Goal: Task Accomplishment & Management: Manage account settings

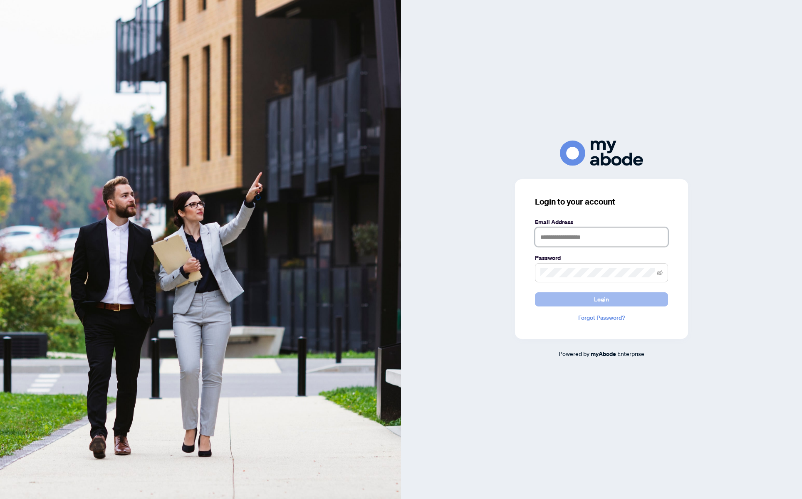
type input "**********"
click at [584, 300] on button "Login" at bounding box center [601, 299] width 133 height 14
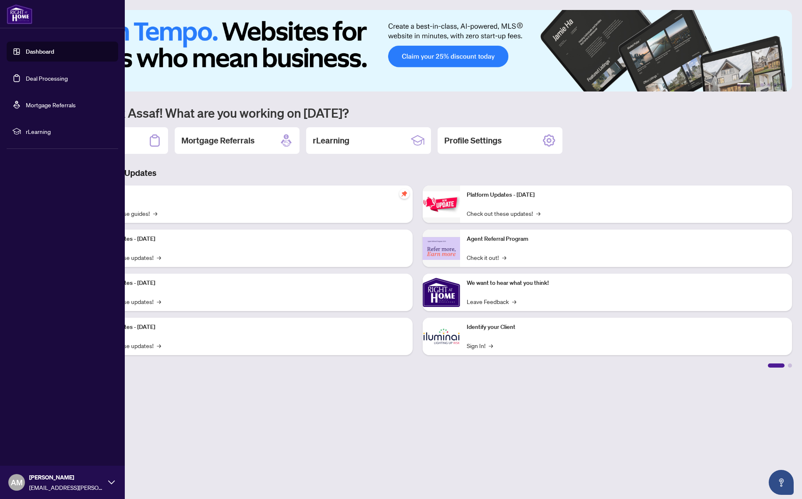
click at [45, 77] on link "Deal Processing" at bounding box center [47, 77] width 42 height 7
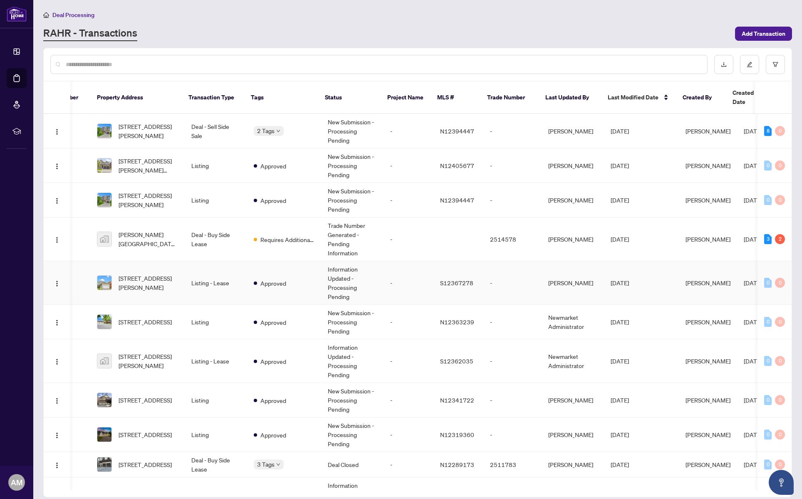
scroll to position [0, 32]
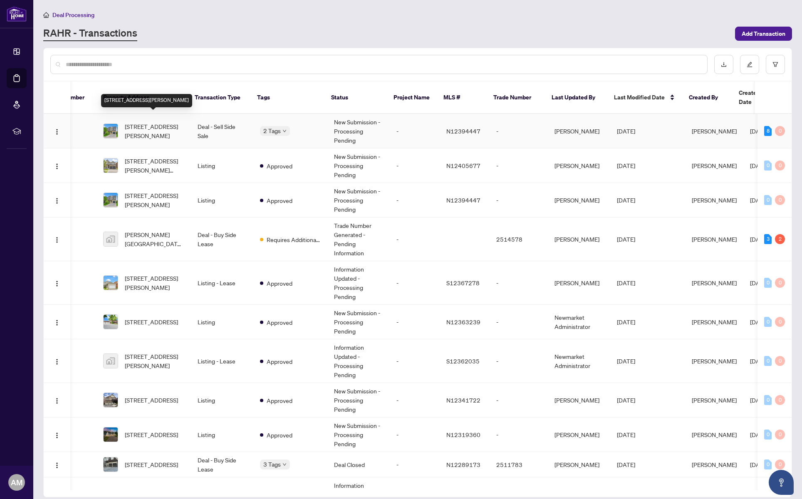
click at [146, 122] on span "[STREET_ADDRESS][PERSON_NAME]" at bounding box center [154, 131] width 59 height 18
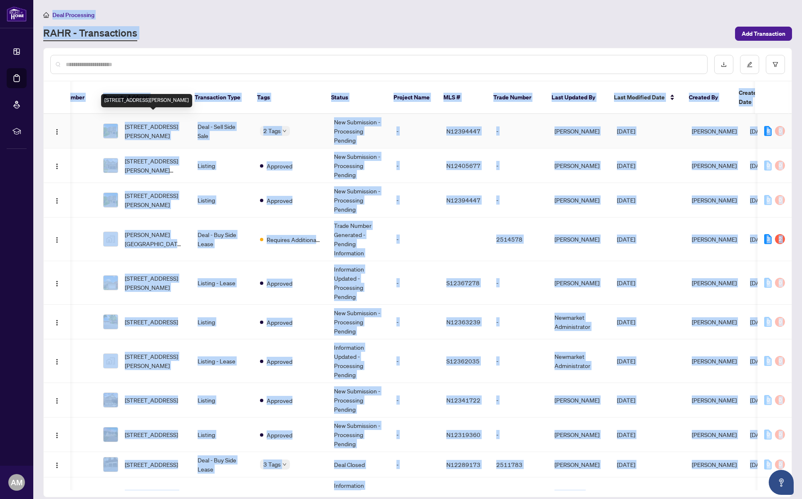
click at [146, 118] on main "Deal Processing [PERSON_NAME] - Transactions Add Transaction Ticket Number Prop…" at bounding box center [417, 249] width 769 height 499
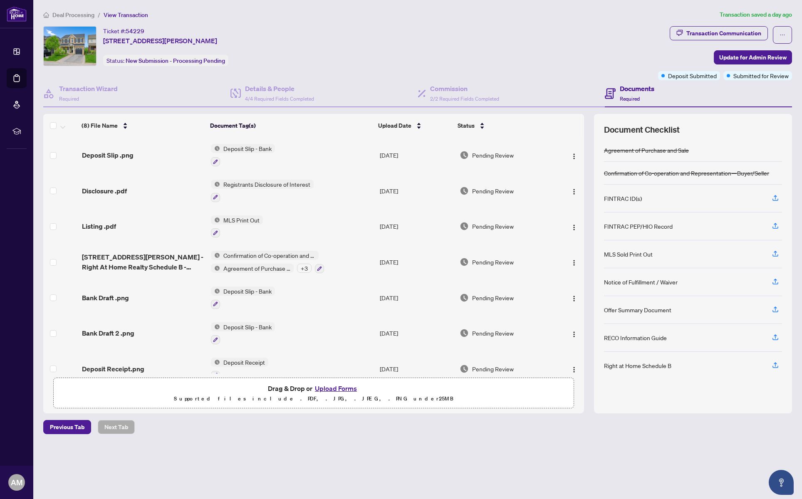
click at [217, 481] on main "Deal Processing / View Transaction Transaction saved a day ago Ticket #: 54229 …" at bounding box center [417, 249] width 769 height 499
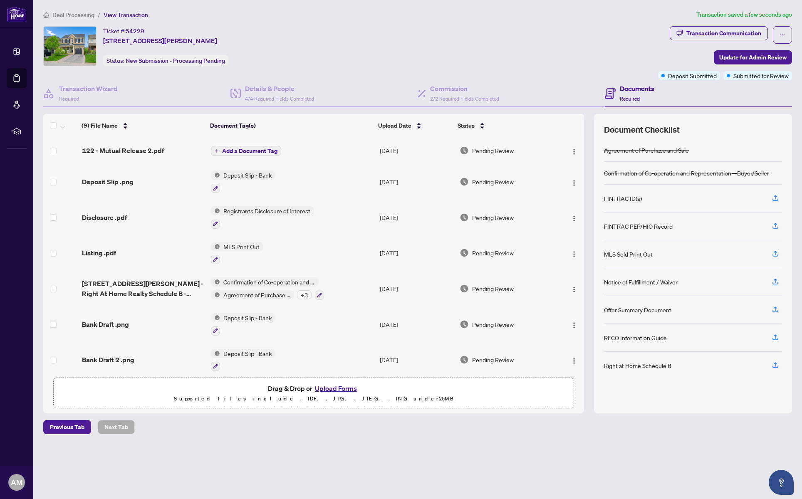
click at [250, 153] on span "Add a Document Tag" at bounding box center [249, 151] width 55 height 6
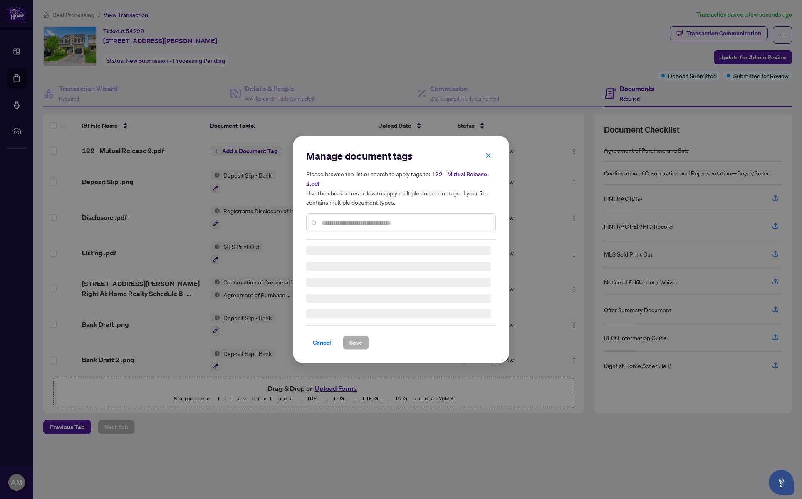
click at [367, 223] on input "text" at bounding box center [405, 222] width 167 height 9
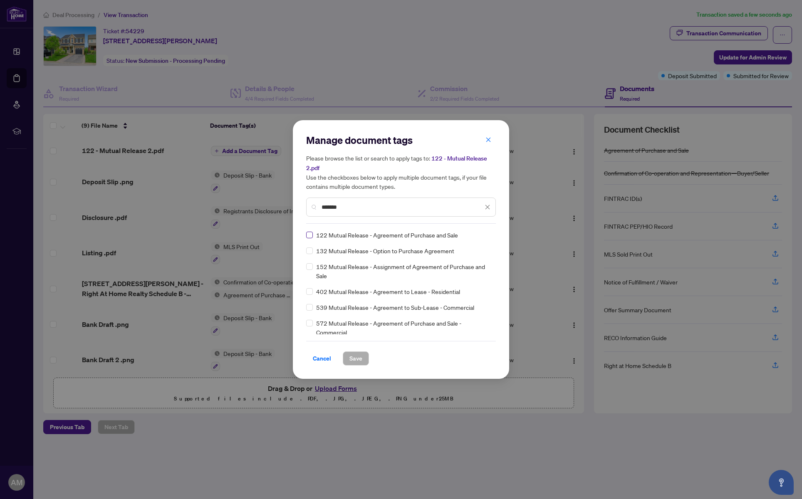
type input "******"
click at [362, 357] on button "Save" at bounding box center [356, 358] width 26 height 14
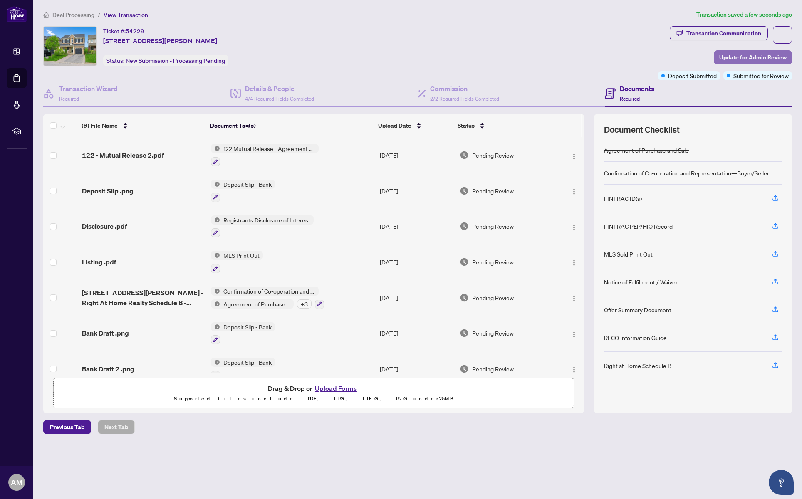
click at [755, 58] on span "Update for Admin Review" at bounding box center [752, 57] width 67 height 13
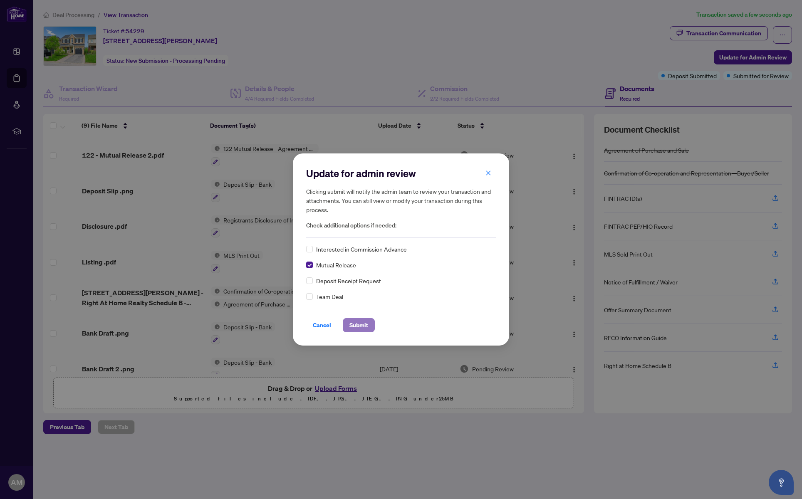
click at [358, 324] on span "Submit" at bounding box center [358, 325] width 19 height 13
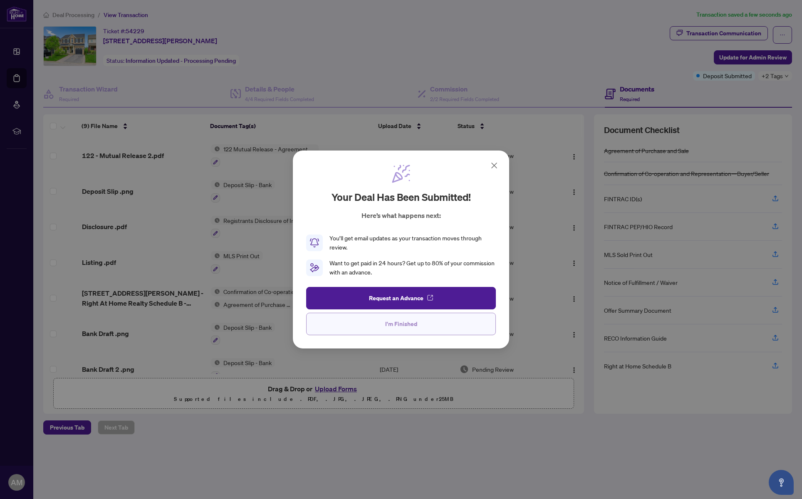
click at [392, 327] on span "I'm Finished" at bounding box center [401, 323] width 32 height 13
